Goal: Information Seeking & Learning: Check status

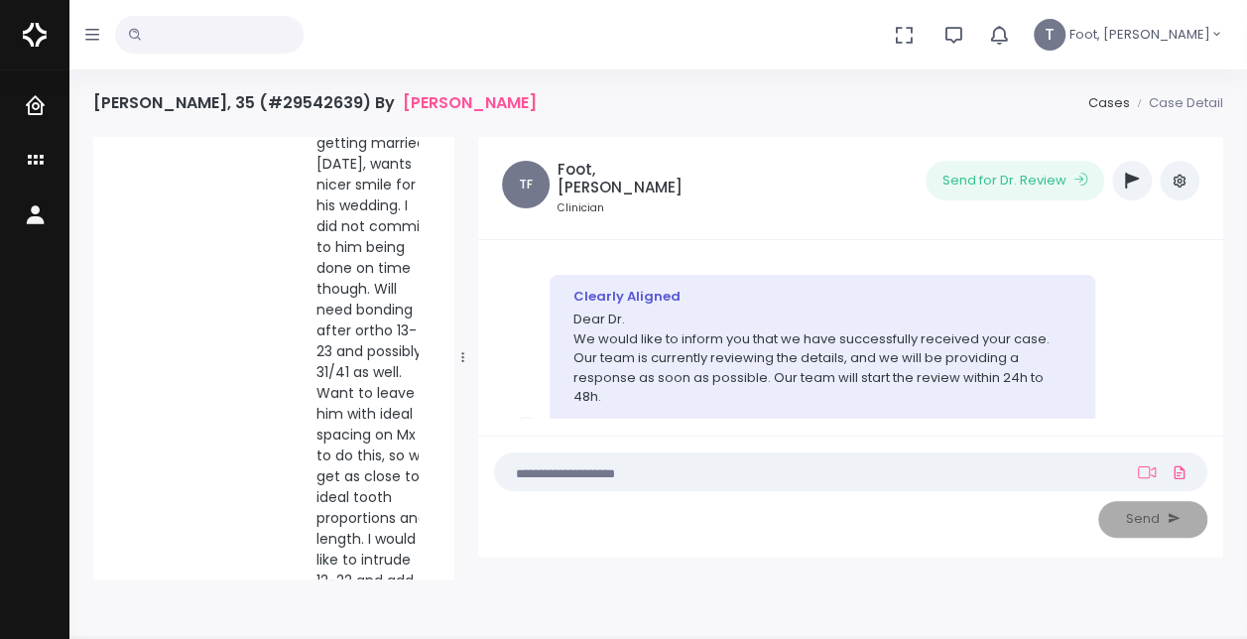
scroll to position [145, 0]
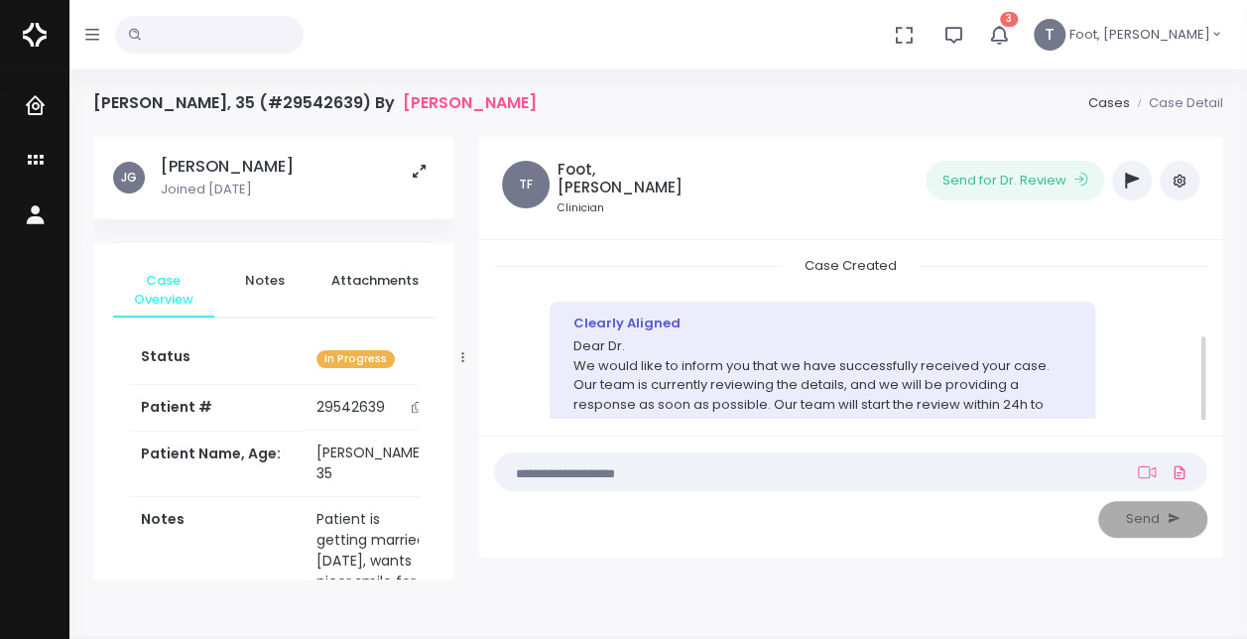
scroll to position [145, 0]
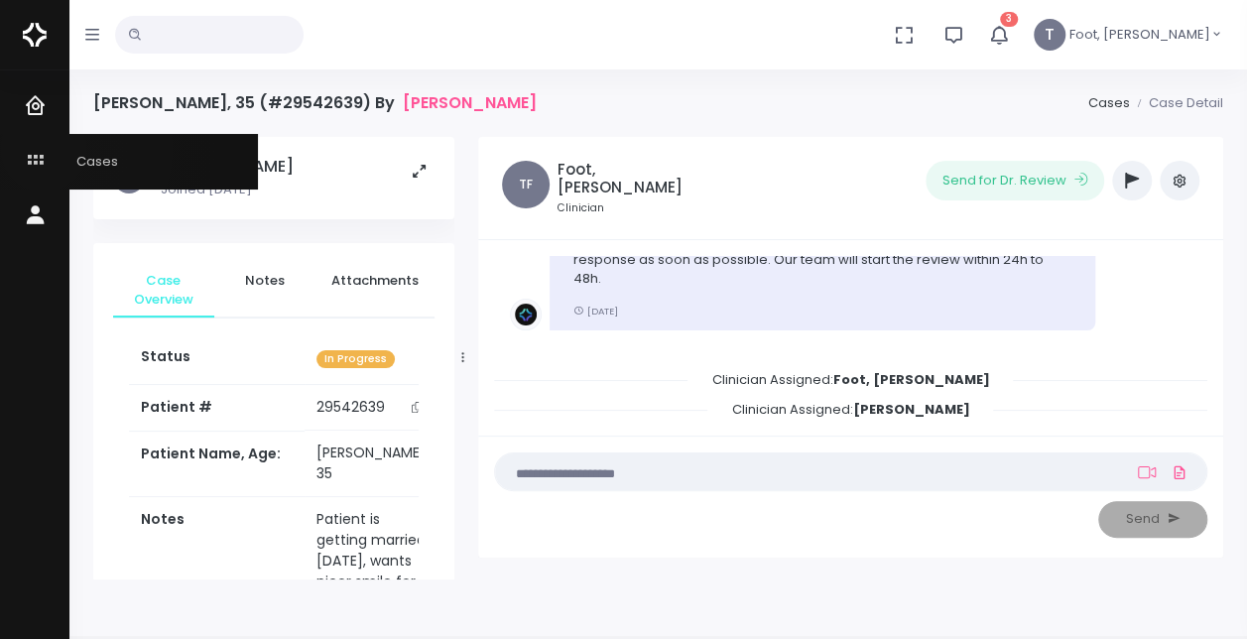
click at [44, 149] on icon "scrollable content" at bounding box center [38, 161] width 28 height 25
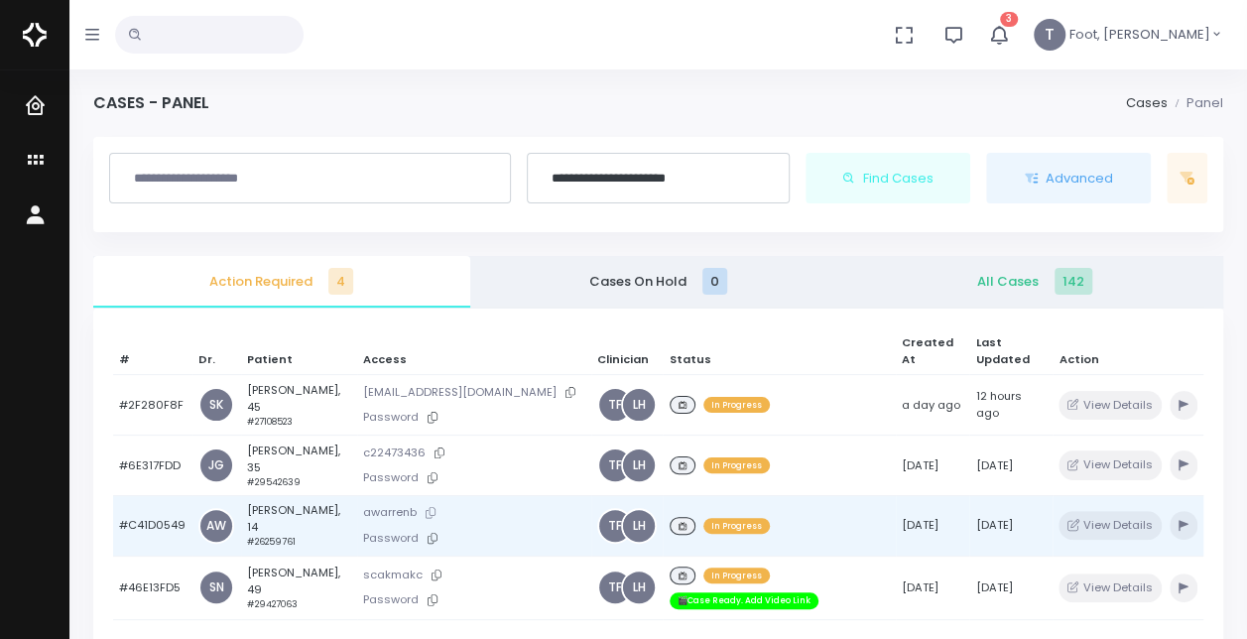
click at [436, 507] on icon at bounding box center [431, 512] width 10 height 11
click at [302, 497] on td "[PERSON_NAME], 14 #26259761" at bounding box center [299, 525] width 116 height 61
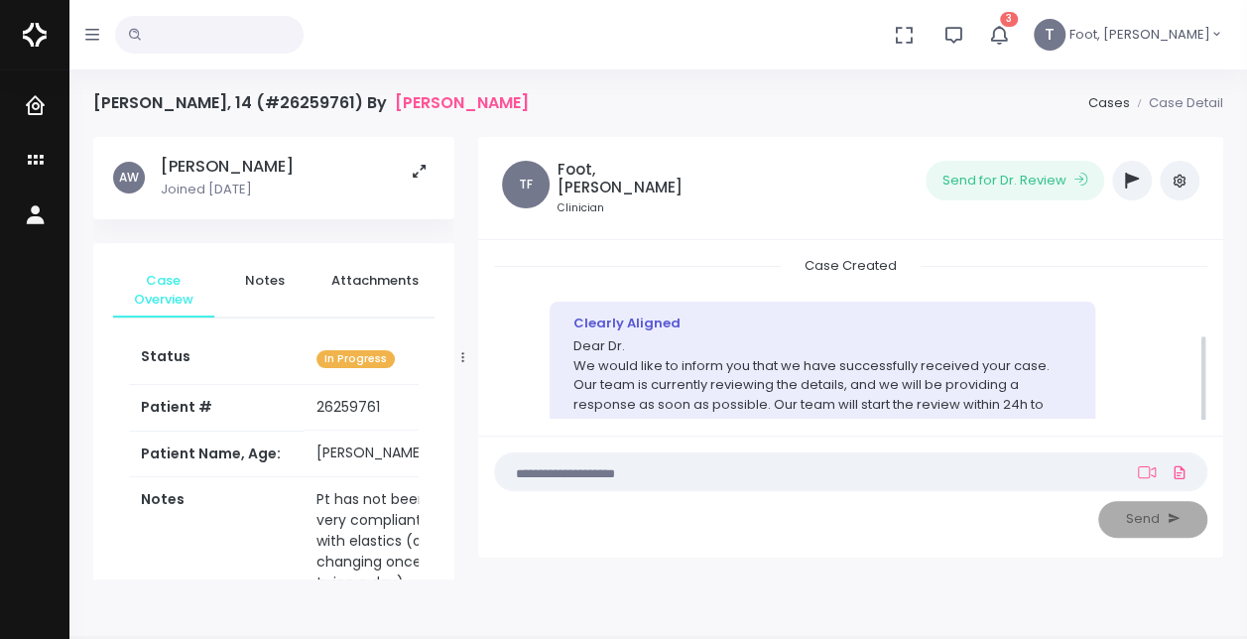
scroll to position [145, 0]
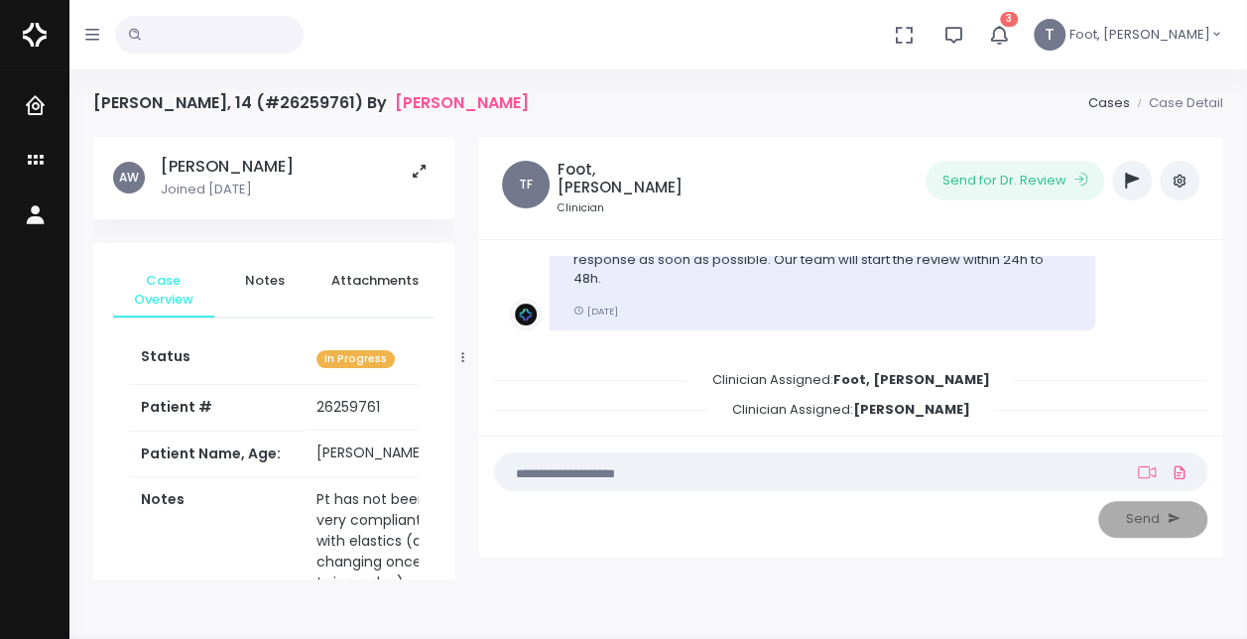
click at [1137, 186] on icon "button" at bounding box center [1132, 181] width 14 height 16
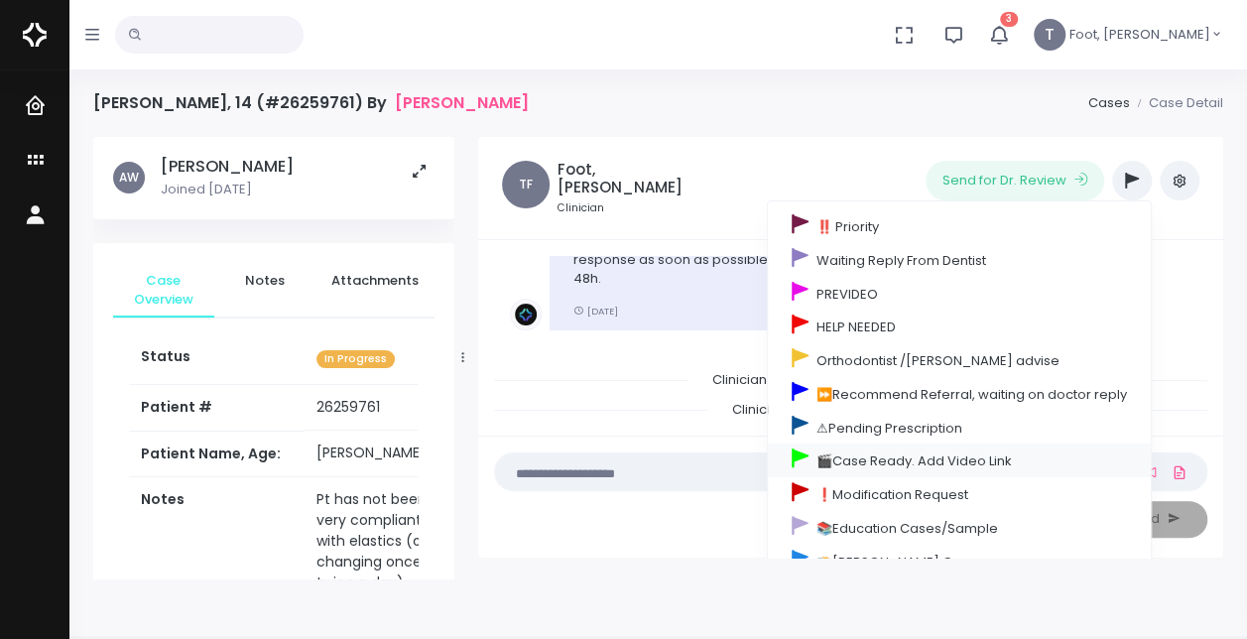
click at [911, 444] on link "🎬Case Ready. Add Video Link" at bounding box center [959, 461] width 383 height 34
click at [911, 444] on div "(Obrigatório) Posicione-se a frente da câmera para tirar uma selfie. Iniciar (O…" at bounding box center [850, 496] width 745 height 121
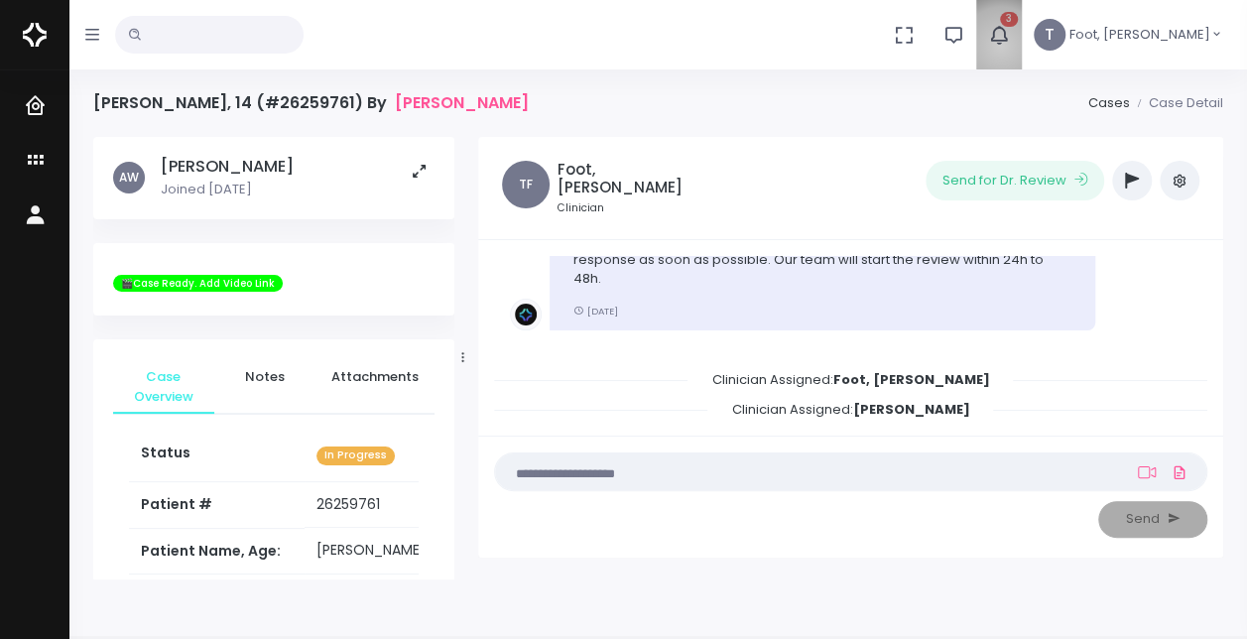
click at [1022, 46] on button "3" at bounding box center [999, 34] width 46 height 69
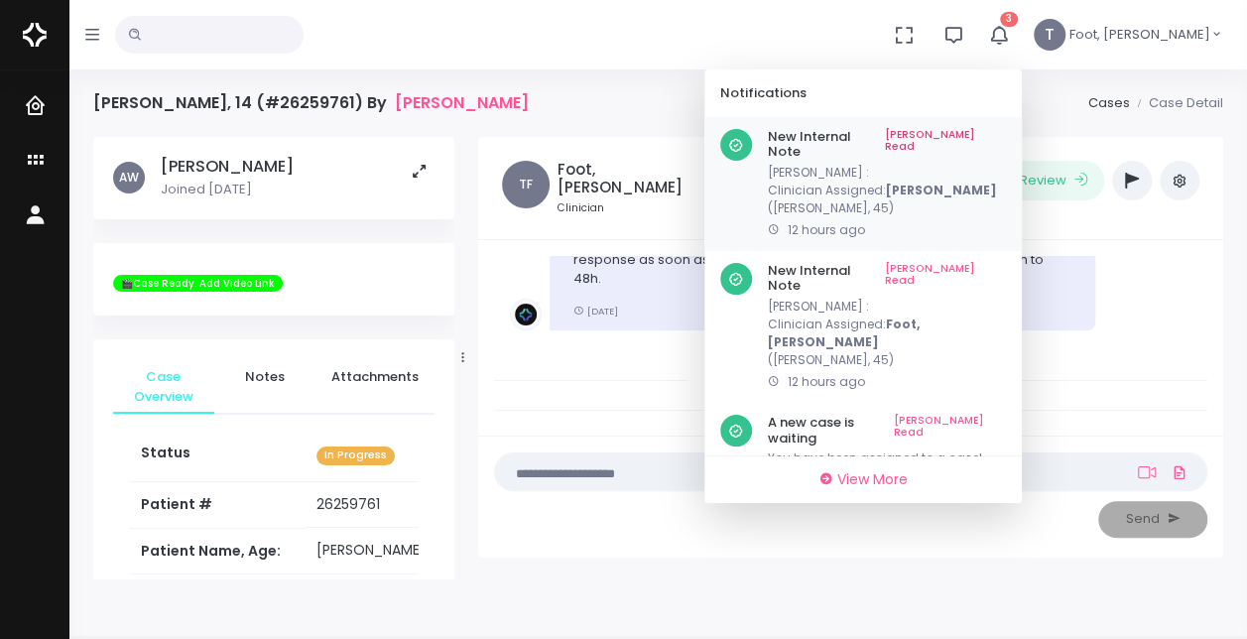
click at [1006, 133] on link "[PERSON_NAME] Read" at bounding box center [945, 144] width 121 height 31
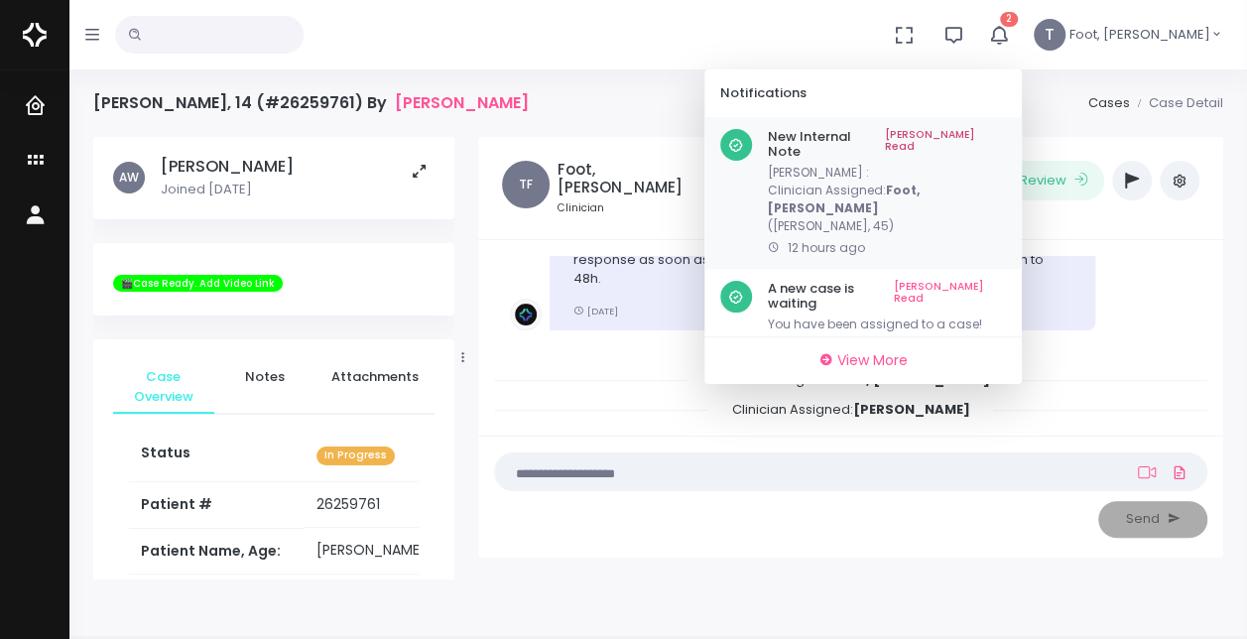
click at [1006, 134] on link "[PERSON_NAME] Read" at bounding box center [945, 144] width 121 height 31
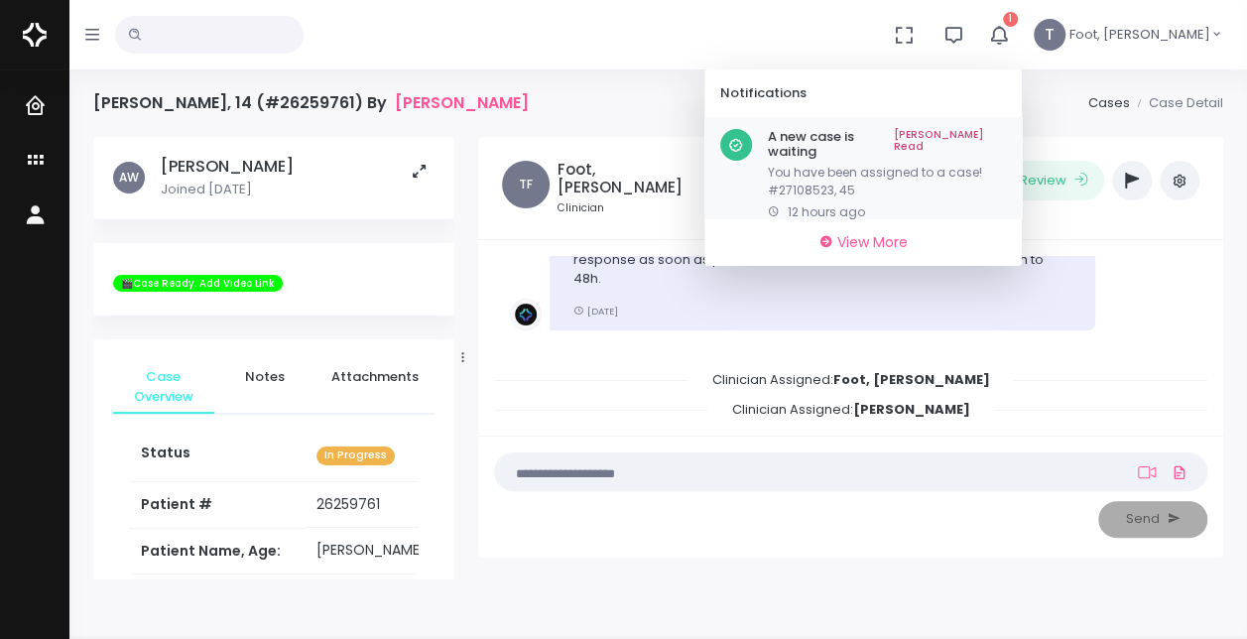
click at [1006, 129] on link "[PERSON_NAME] Read" at bounding box center [950, 144] width 112 height 31
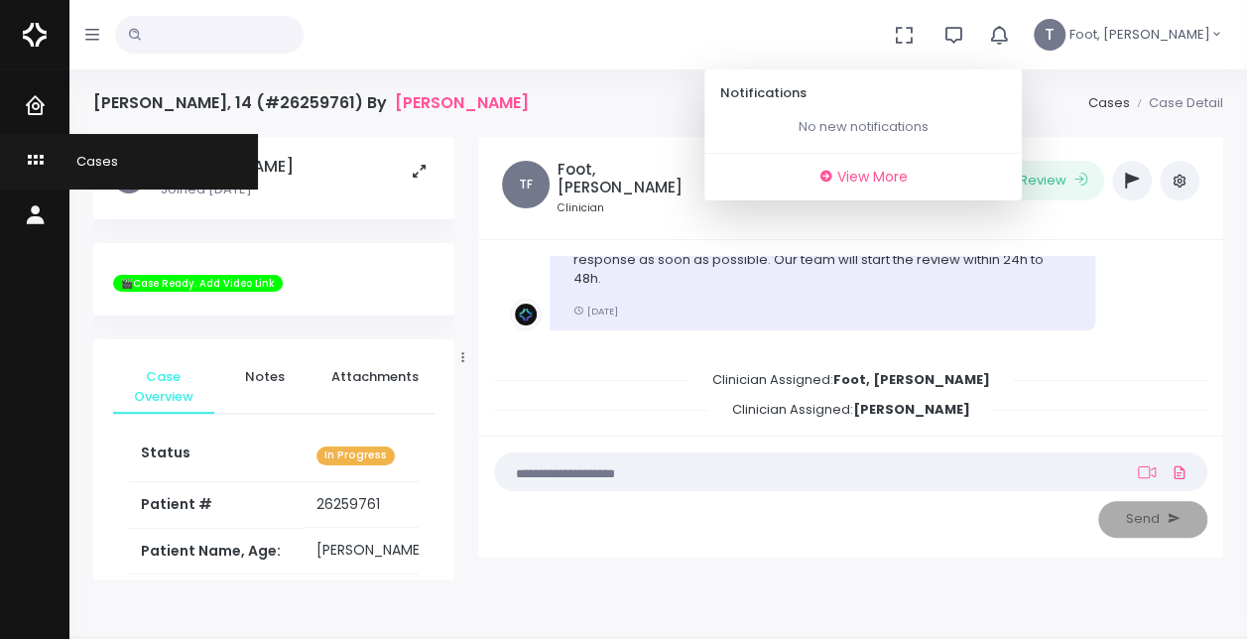
click at [36, 164] on icon "scrollable content" at bounding box center [38, 161] width 28 height 25
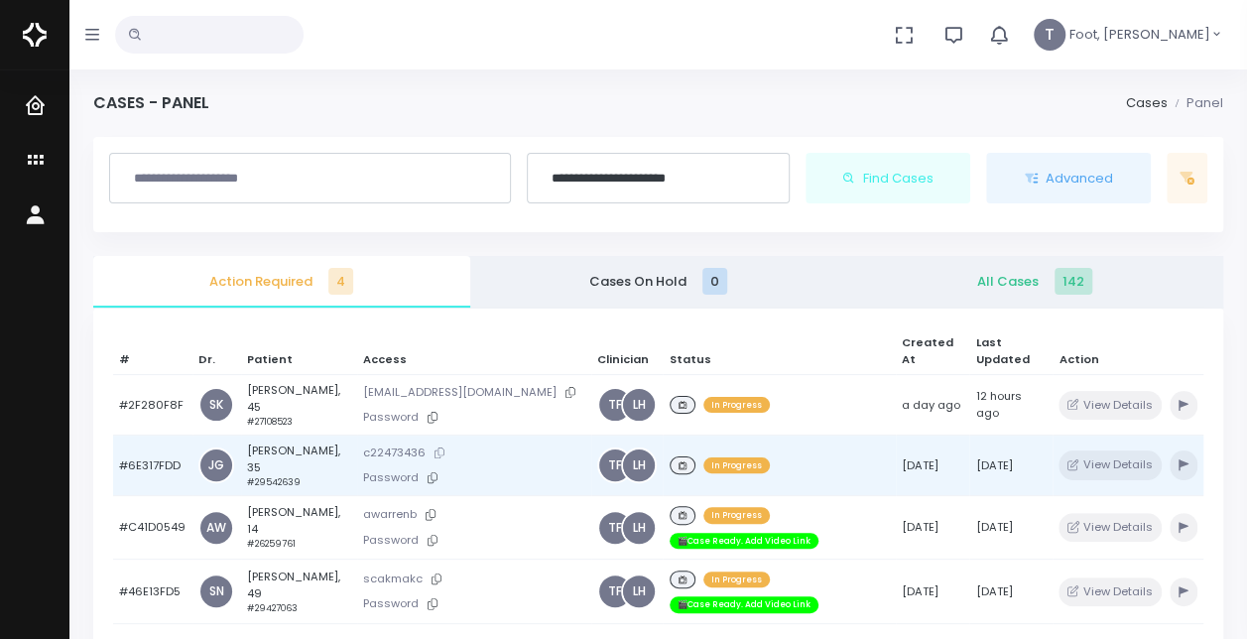
click at [443, 448] on icon at bounding box center [440, 453] width 10 height 11
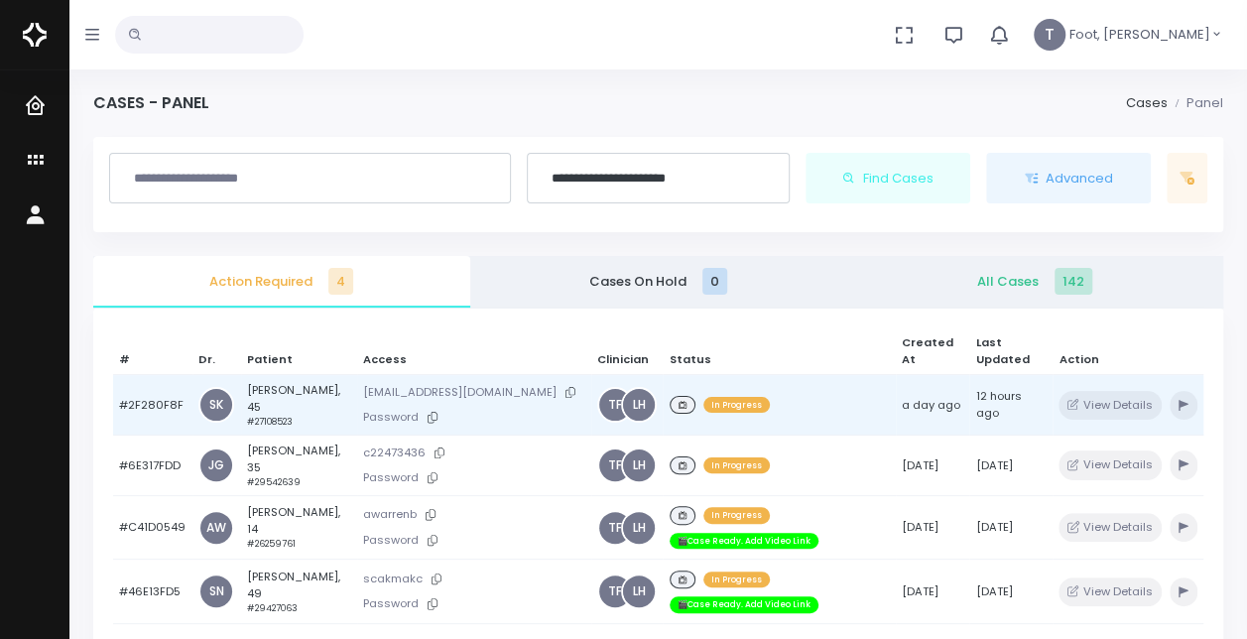
click at [300, 383] on td "[PERSON_NAME], 45 #27108523" at bounding box center [299, 405] width 116 height 61
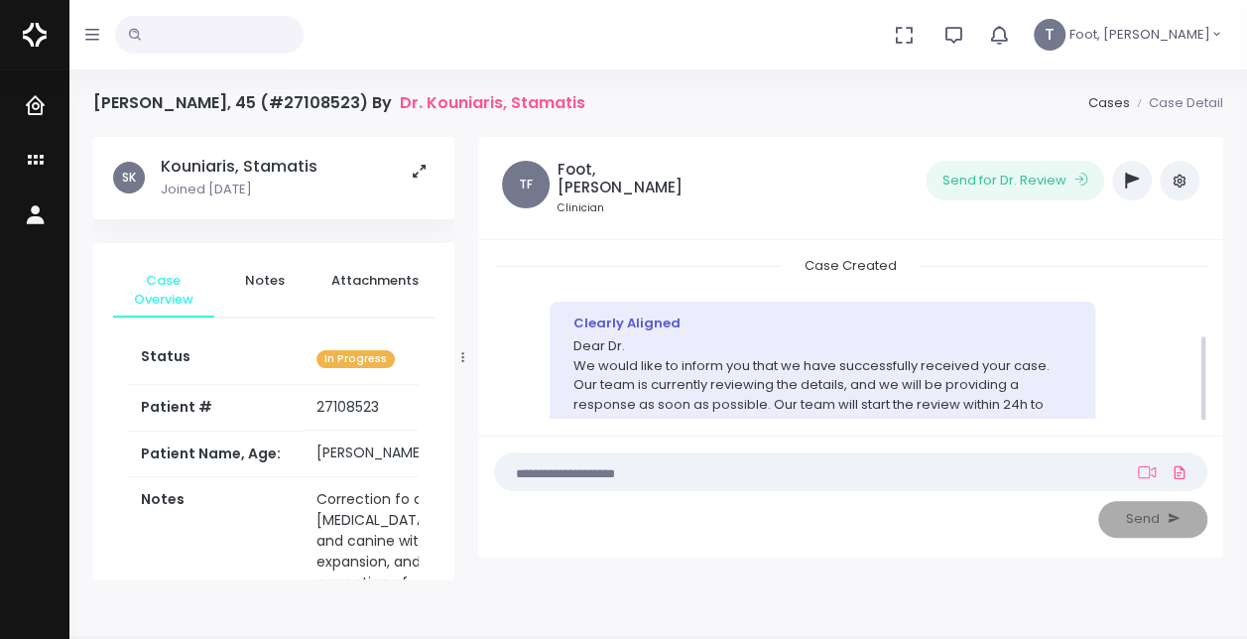
scroll to position [145, 0]
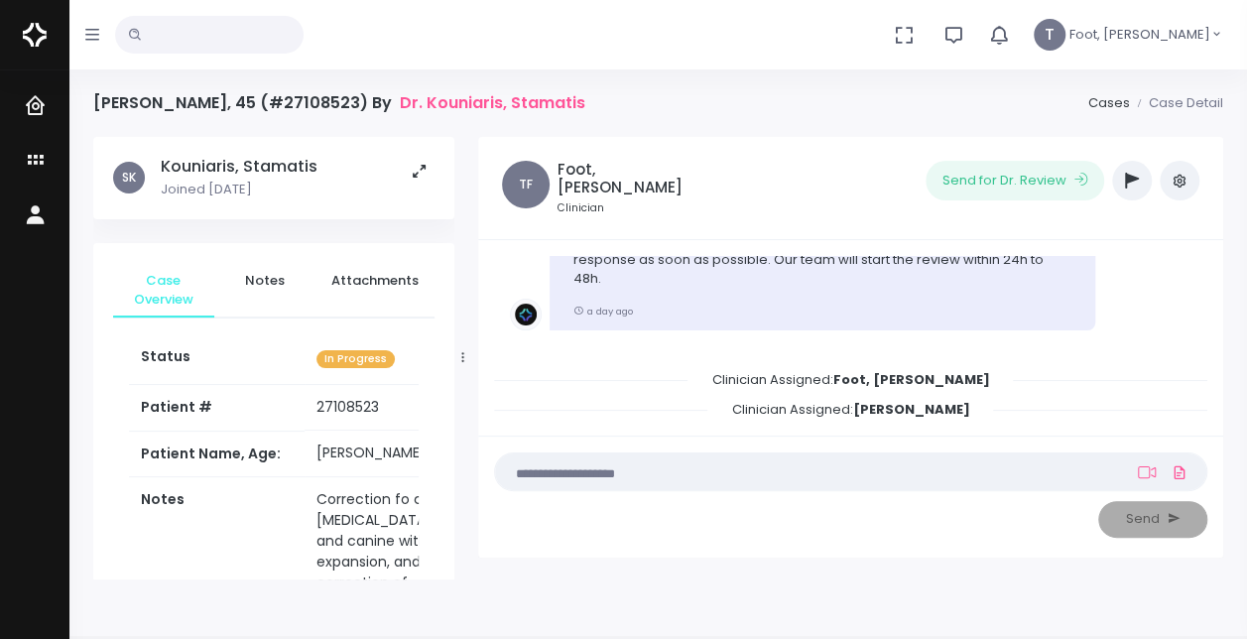
drag, startPoint x: 364, startPoint y: 407, endPoint x: 304, endPoint y: 411, distance: 60.7
click at [305, 411] on td "27108523" at bounding box center [389, 408] width 169 height 46
copy td "27108523"
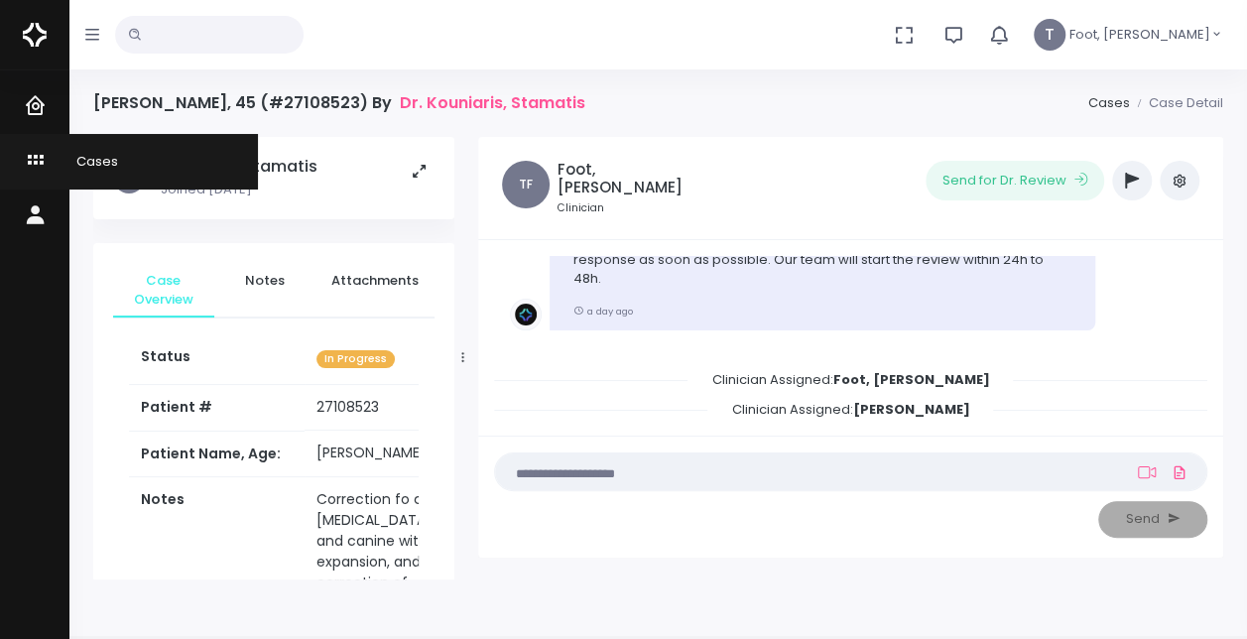
click at [21, 157] on link "Cases" at bounding box center [129, 161] width 258 height 55
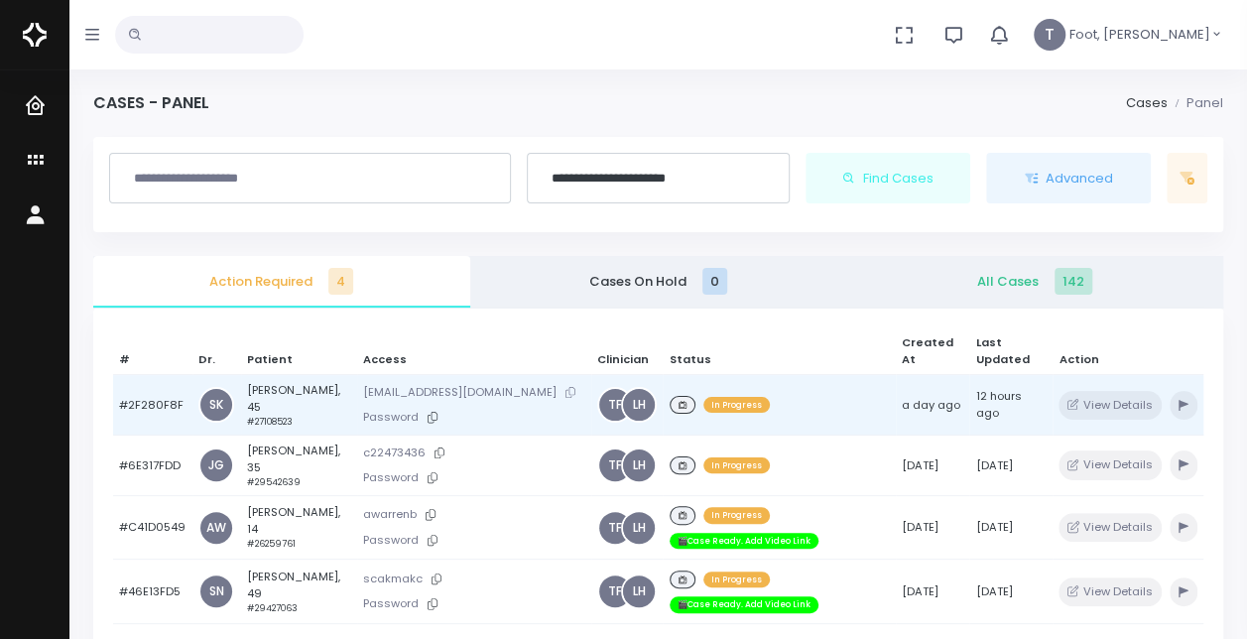
click at [557, 382] on button at bounding box center [571, 392] width 28 height 21
click at [264, 375] on td "[PERSON_NAME], 45 #27108523" at bounding box center [299, 405] width 116 height 61
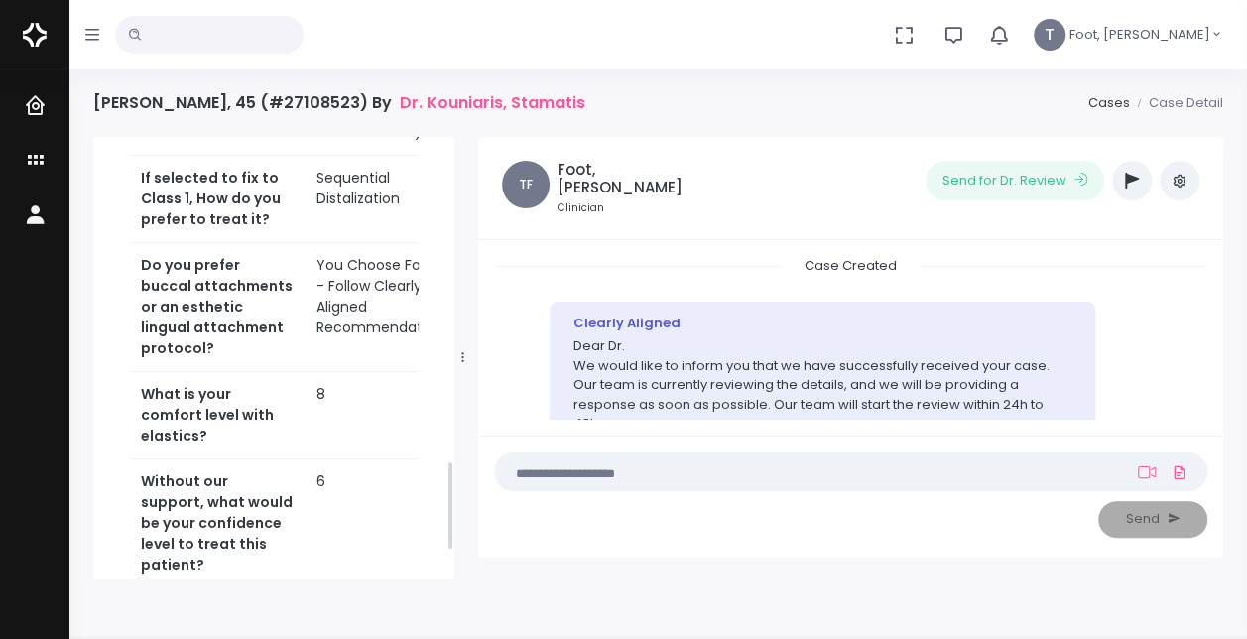
scroll to position [1593, 0]
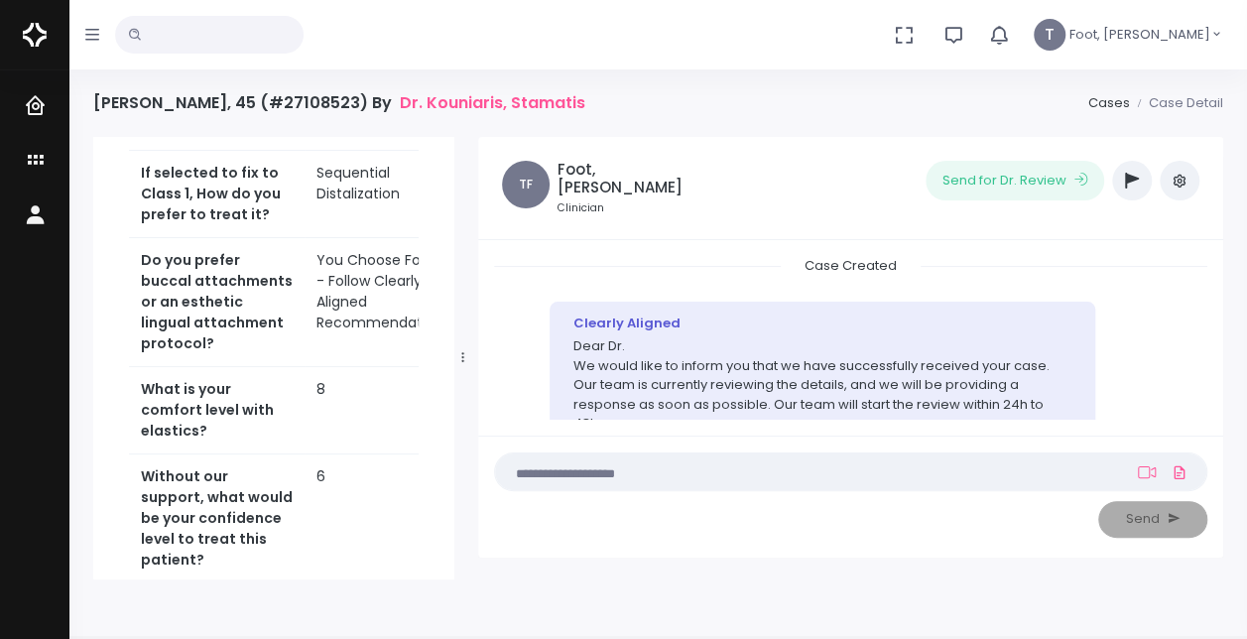
drag, startPoint x: 449, startPoint y: 206, endPoint x: 468, endPoint y: 534, distance: 328.0
click at [468, 534] on div "[PERSON_NAME], [PERSON_NAME] Joined [DATE] Case Overview Notes Attachments Stat…" at bounding box center [658, 358] width 1154 height 443
drag, startPoint x: 380, startPoint y: 439, endPoint x: 341, endPoint y: 437, distance: 38.7
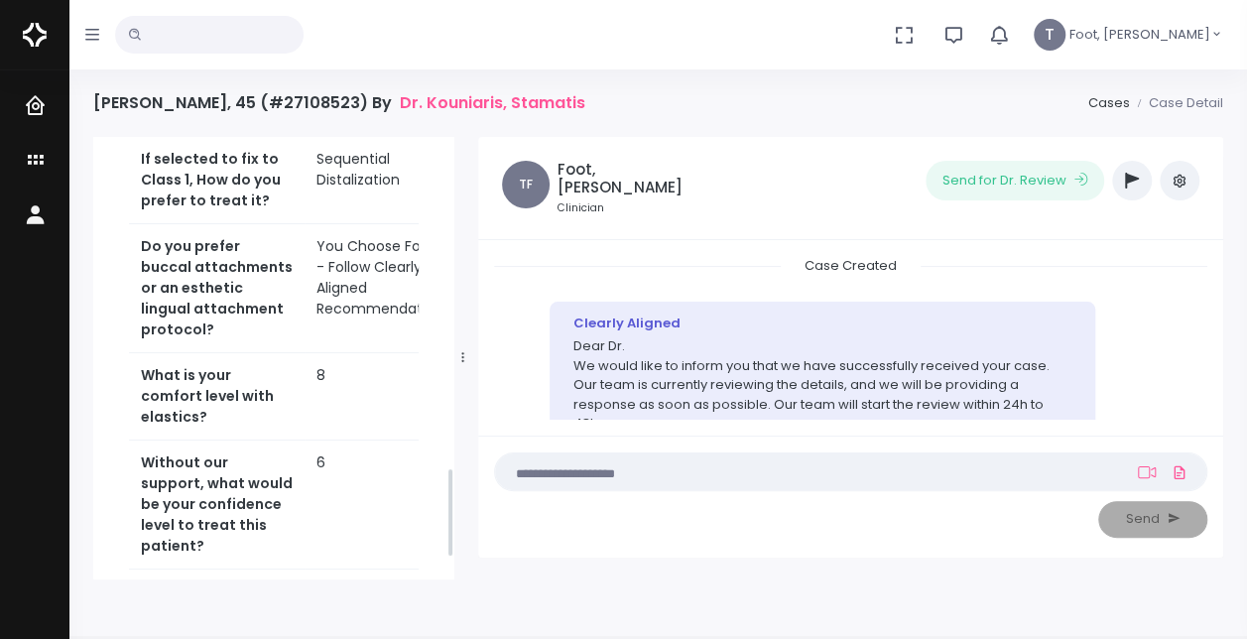
scroll to position [1601, 0]
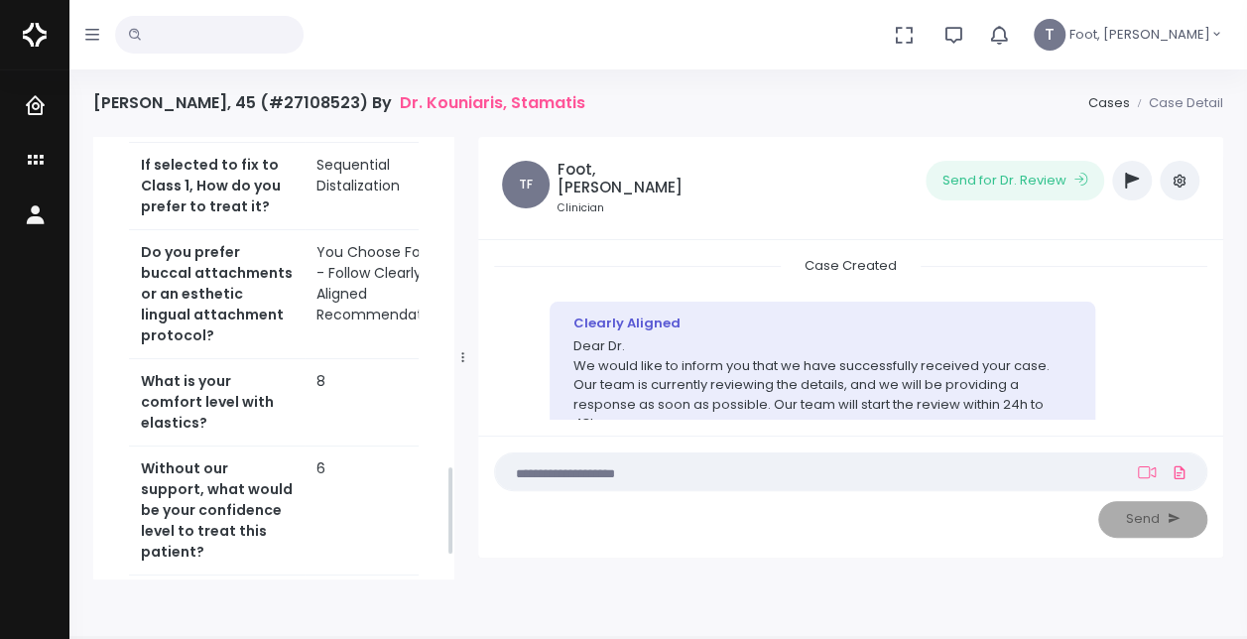
drag, startPoint x: 341, startPoint y: 437, endPoint x: 349, endPoint y: 506, distance: 69.9
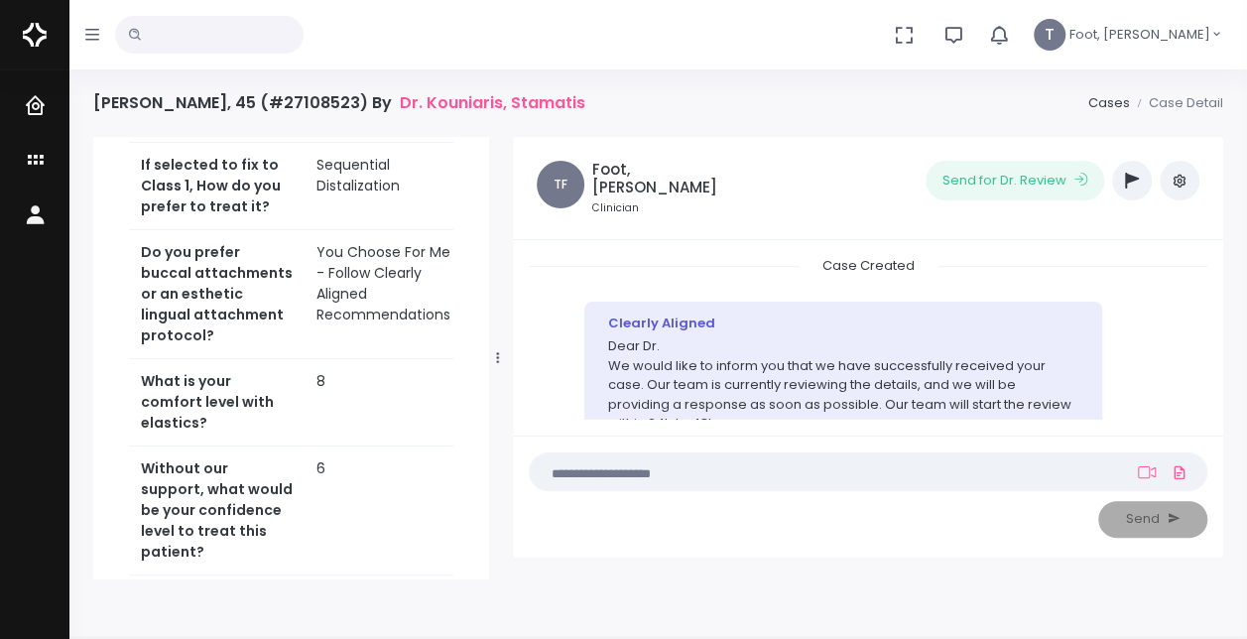
scroll to position [1582, 0]
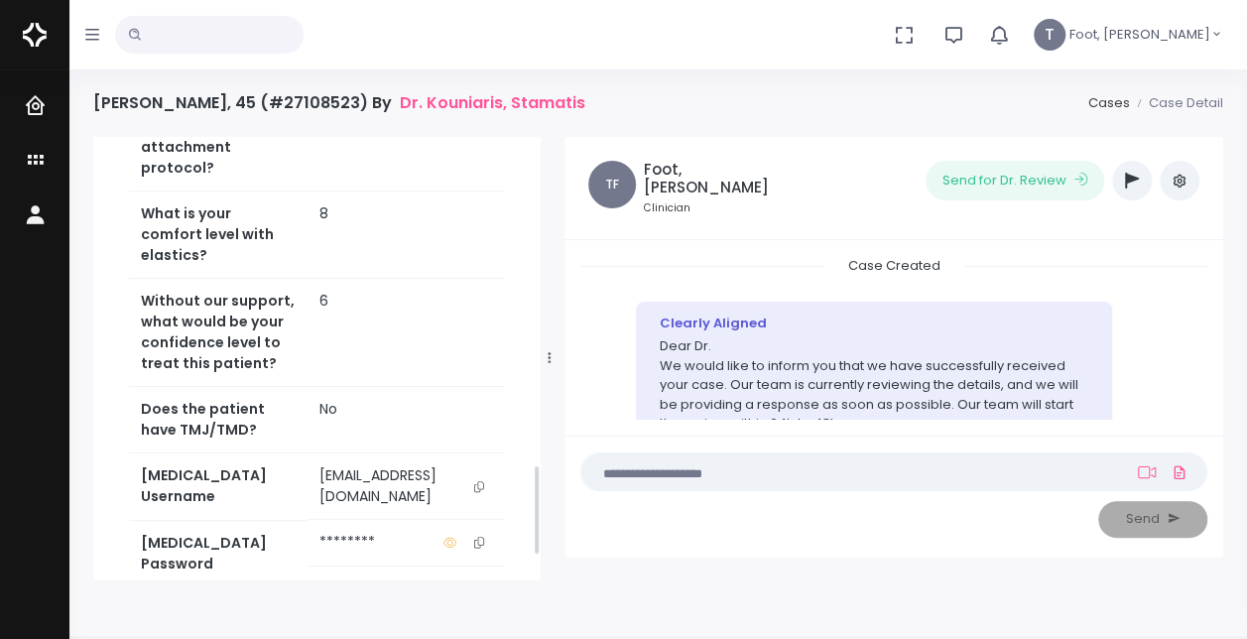
drag, startPoint x: 464, startPoint y: 357, endPoint x: 558, endPoint y: 356, distance: 93.3
click at [551, 356] on icon at bounding box center [549, 357] width 3 height 13
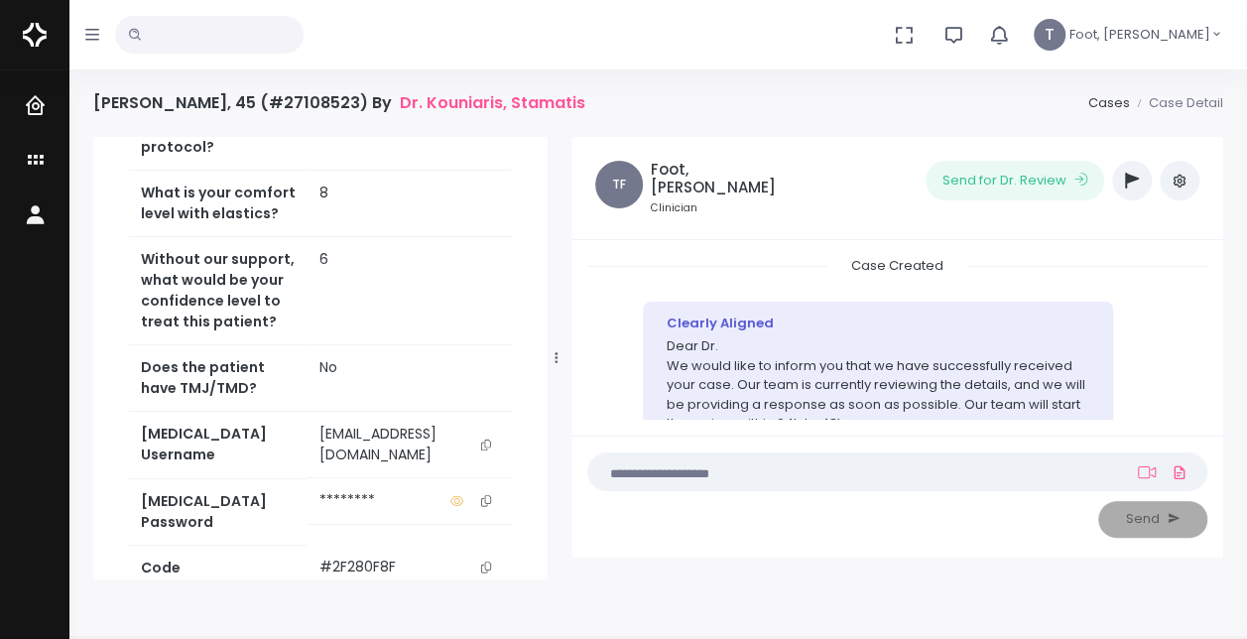
click at [482, 495] on icon "scrollable content" at bounding box center [486, 500] width 10 height 11
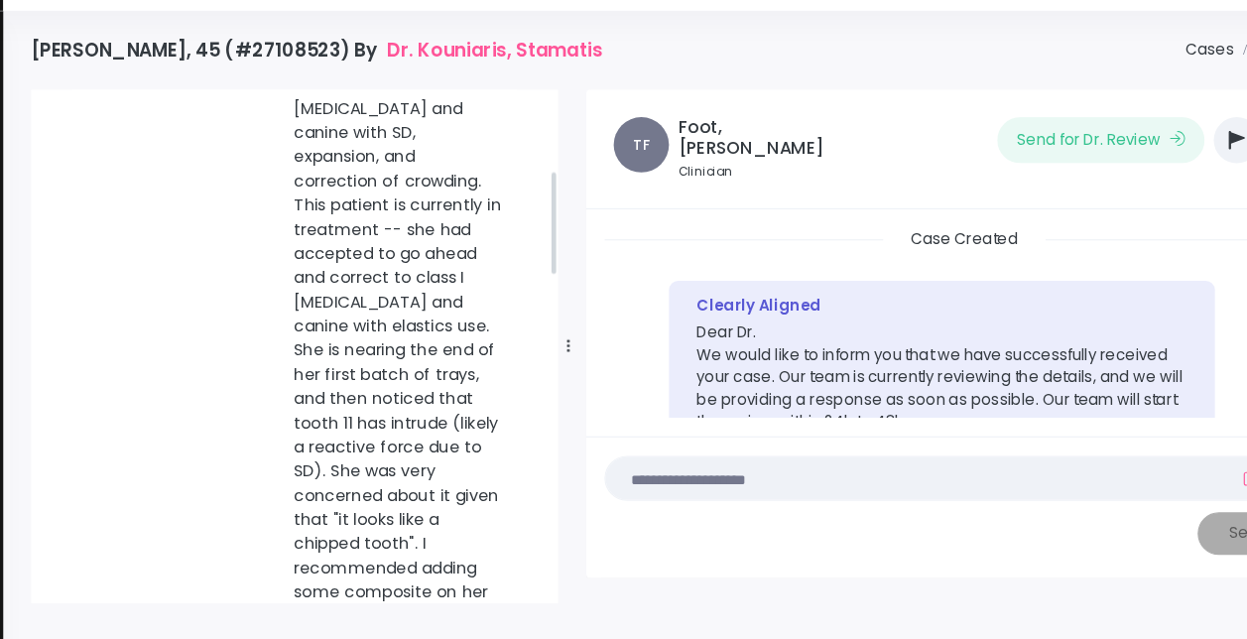
scroll to position [337, 0]
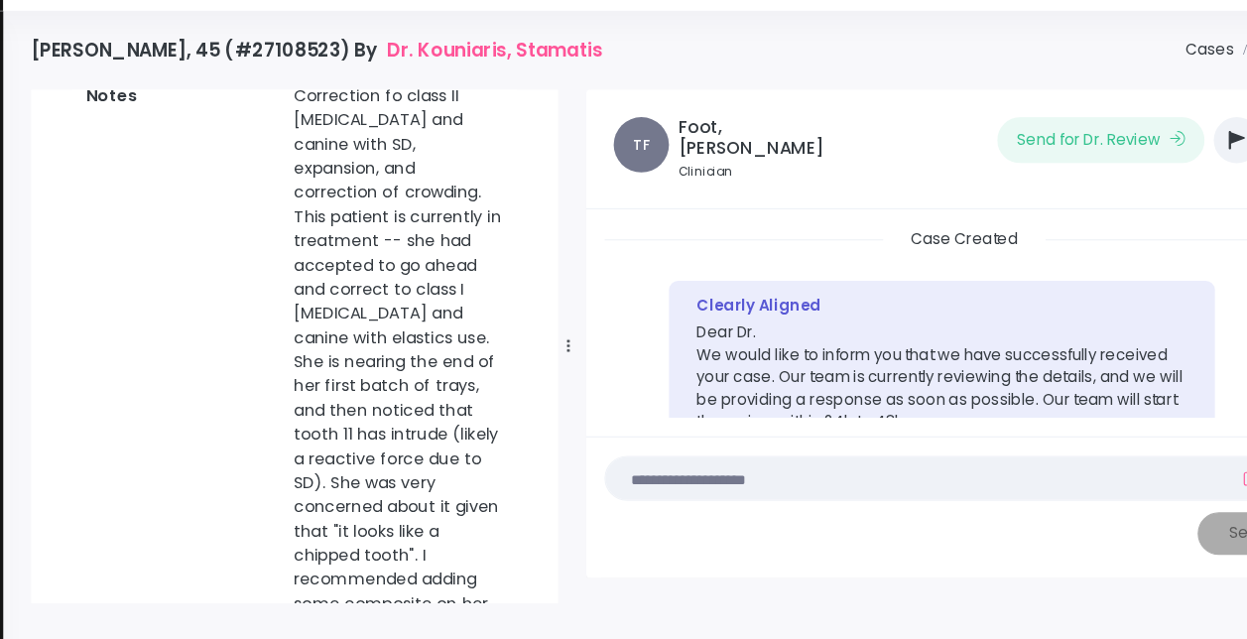
drag, startPoint x: 546, startPoint y: 533, endPoint x: 548, endPoint y: 276, distance: 257.0
click at [548, 276] on div "[PERSON_NAME], [PERSON_NAME] Joined [DATE] Case Overview Notes Attachments Stat…" at bounding box center [320, 358] width 478 height 443
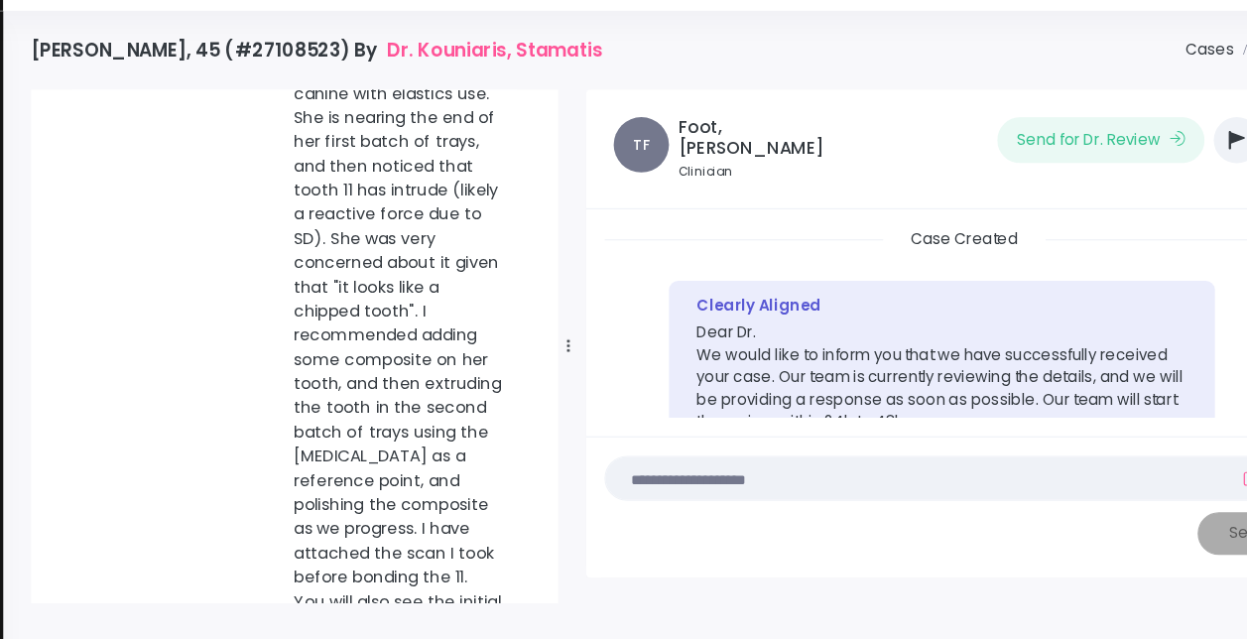
scroll to position [543, 0]
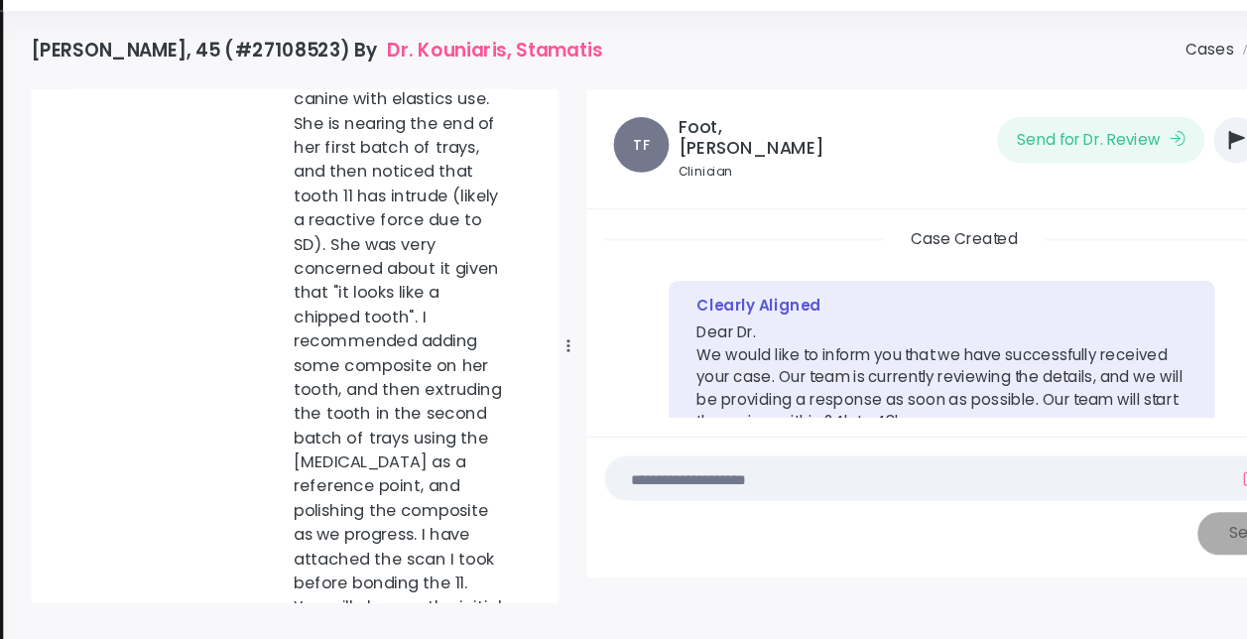
drag, startPoint x: 543, startPoint y: 285, endPoint x: 545, endPoint y: 328, distance: 43.7
click at [545, 328] on div "[PERSON_NAME], [PERSON_NAME] Joined [DATE] Case Overview Notes Attachments Stat…" at bounding box center [320, 358] width 454 height 443
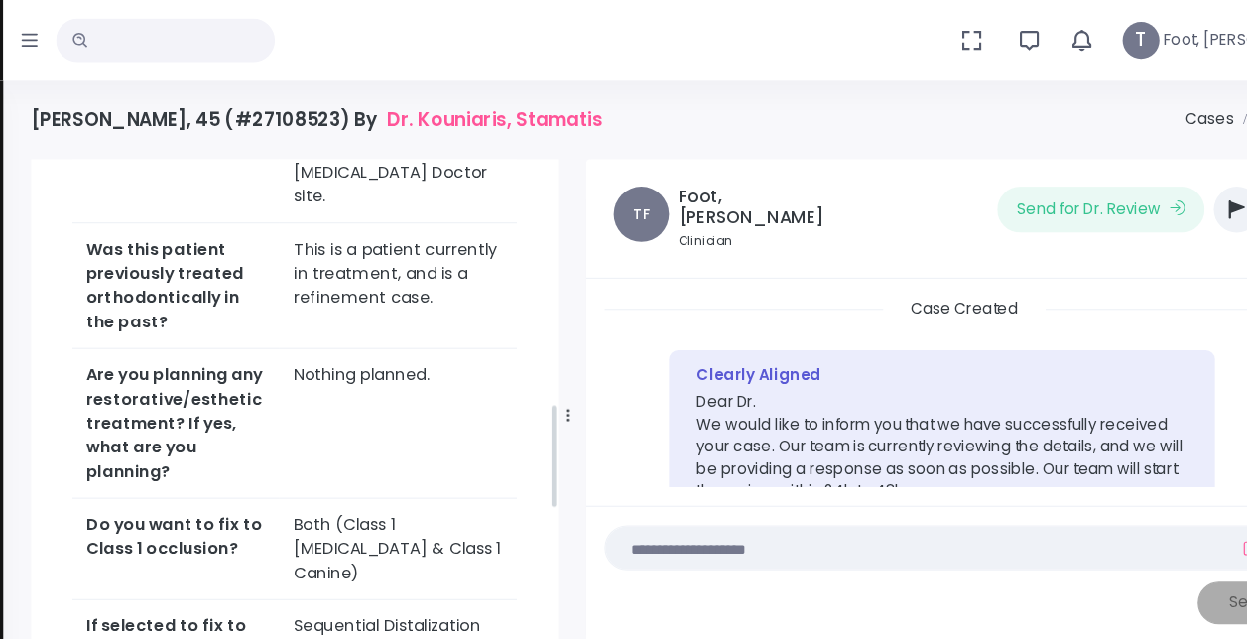
scroll to position [1019, 0]
click at [545, 215] on div "Case Overview Notes Attachments Status In Progress Patient # [MEDICAL_RECORD_NU…" at bounding box center [320, 266] width 454 height 2085
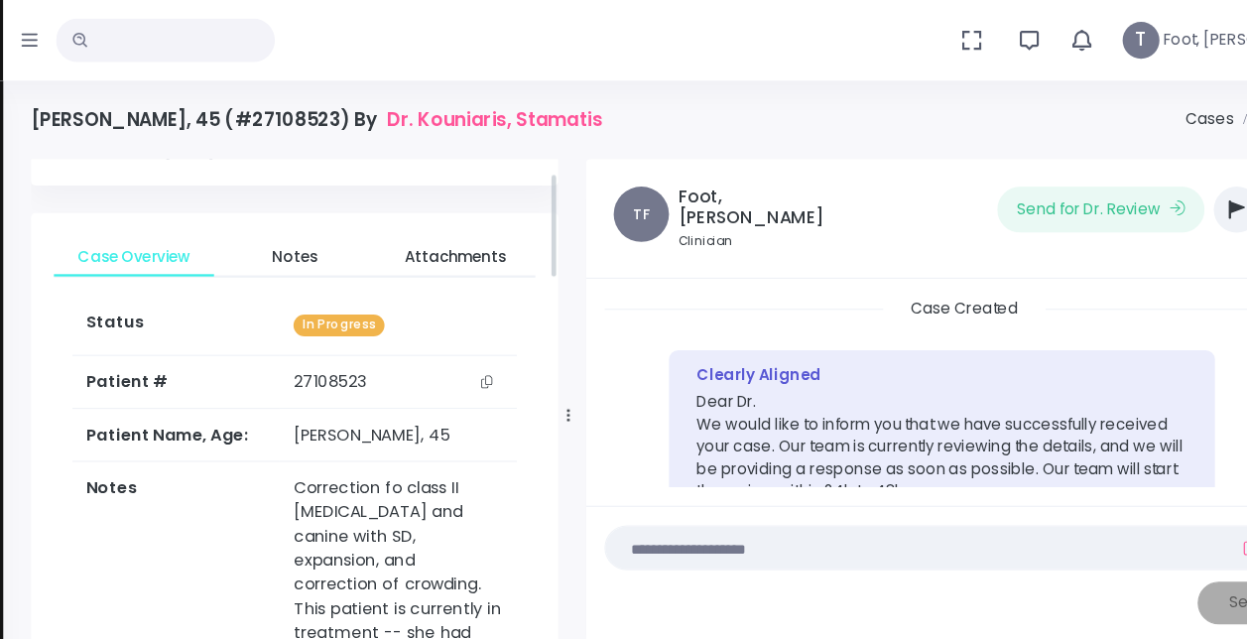
scroll to position [0, 0]
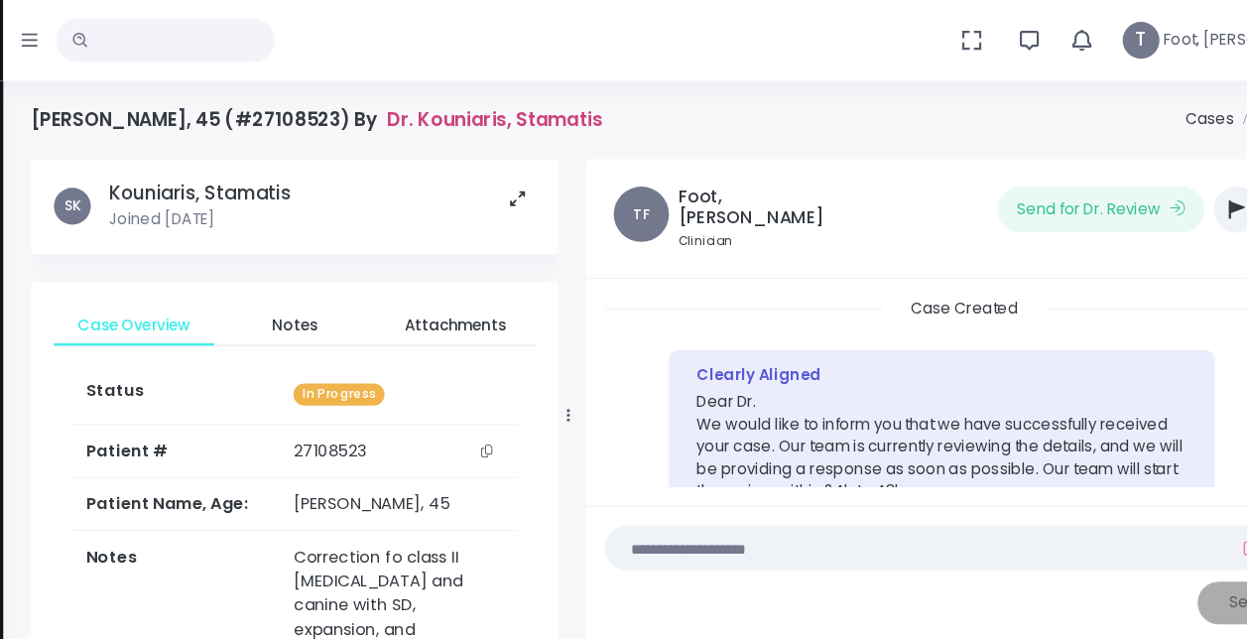
drag, startPoint x: 545, startPoint y: 368, endPoint x: 546, endPoint y: 109, distance: 259.0
click at [546, 109] on div "[PERSON_NAME], 45 (#27108523) By Dr. Kouniaris, Stamatis Cases Case Detail [PER…" at bounding box center [658, 336] width 1142 height 486
click at [322, 280] on span "Notes" at bounding box center [320, 281] width 106 height 20
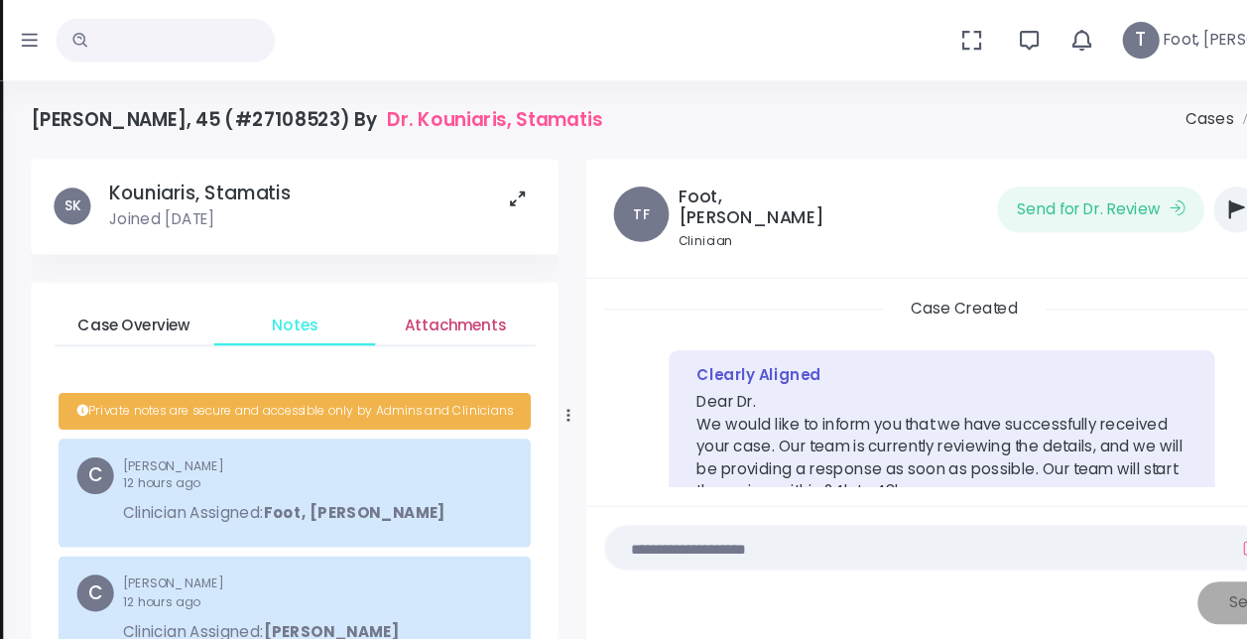
click at [450, 276] on span "Attachments" at bounding box center [459, 281] width 106 height 20
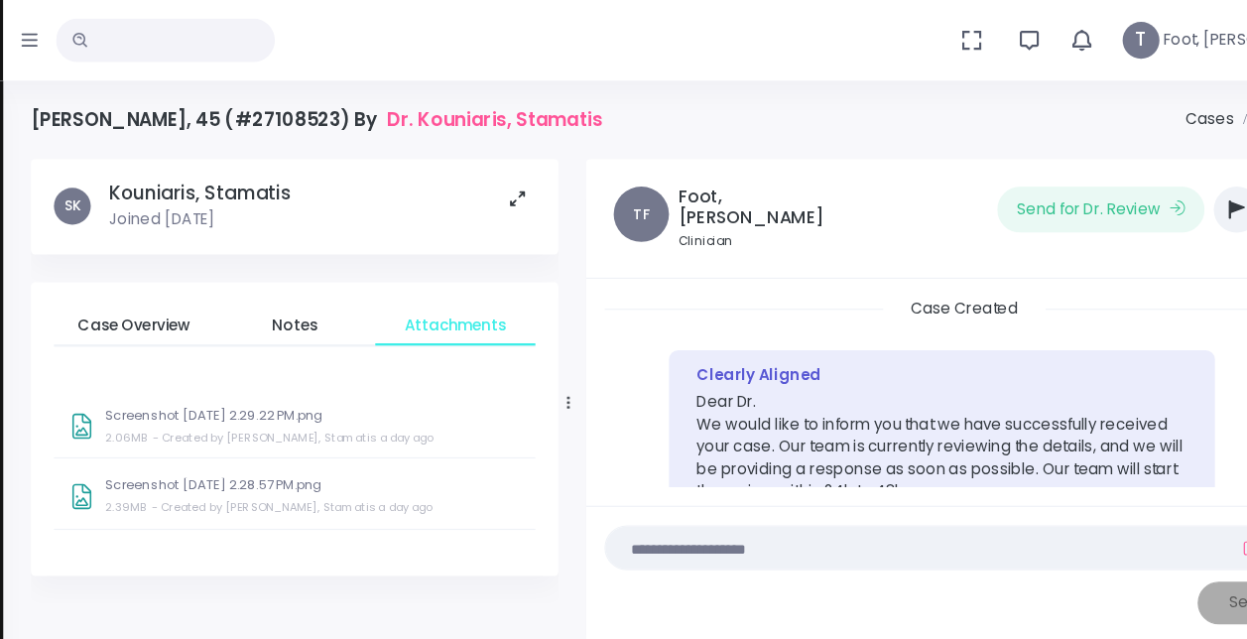
click at [262, 361] on p "Screenshot [DATE] 2.29.22 PM.png" at bounding box center [336, 357] width 357 height 13
click at [174, 422] on p "Screenshot [DATE] 2.28.57 PM.png" at bounding box center [336, 418] width 357 height 13
click at [333, 275] on span "Notes" at bounding box center [320, 281] width 106 height 20
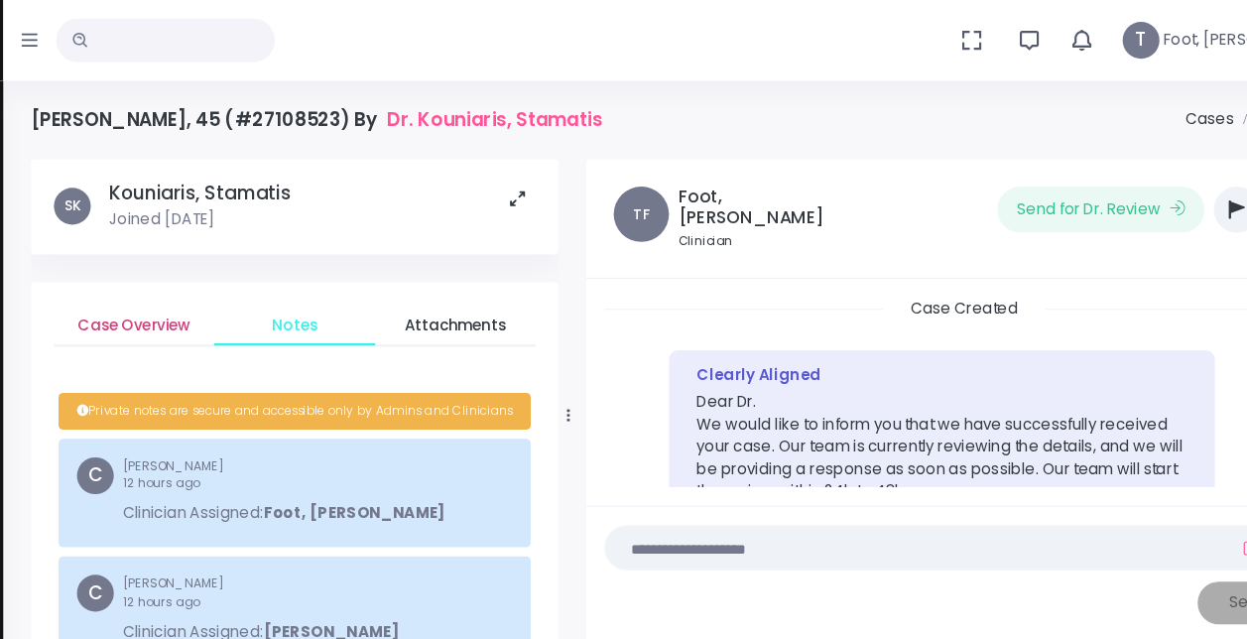
click at [200, 277] on span "Case Overview" at bounding box center [182, 281] width 106 height 20
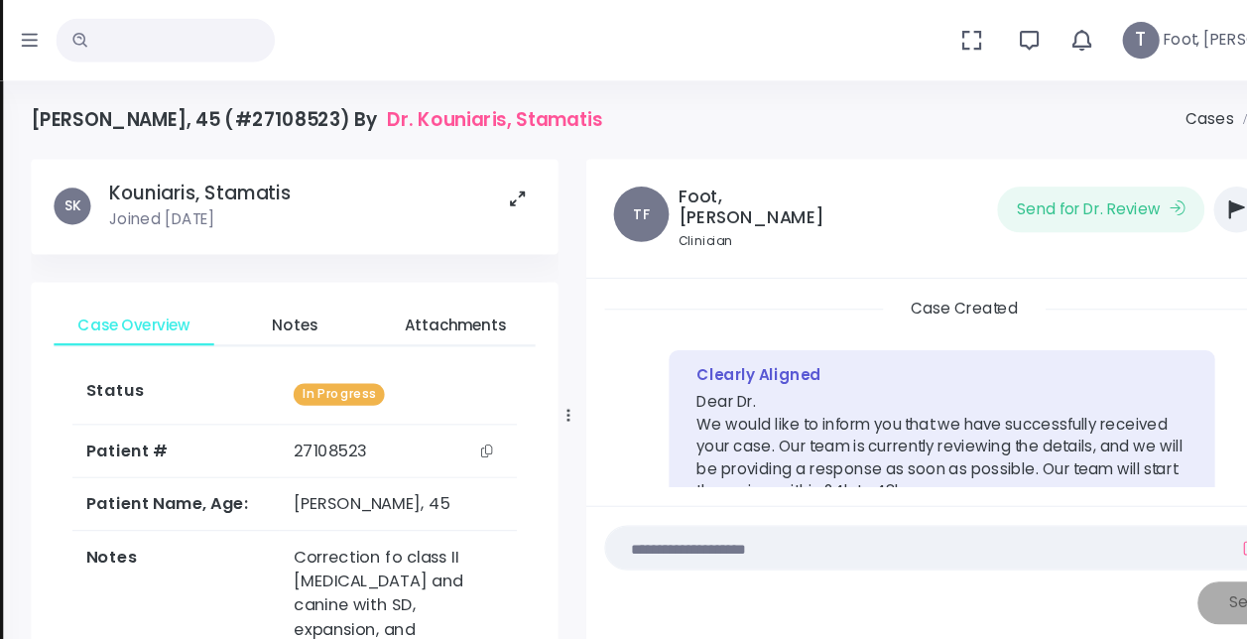
drag, startPoint x: 545, startPoint y: 204, endPoint x: 756, endPoint y: -89, distance: 361.9
click at [756, 0] on html "No data found, change terms and search again... Notifications No new notificati…" at bounding box center [623, 399] width 1247 height 798
